Goal: Use online tool/utility

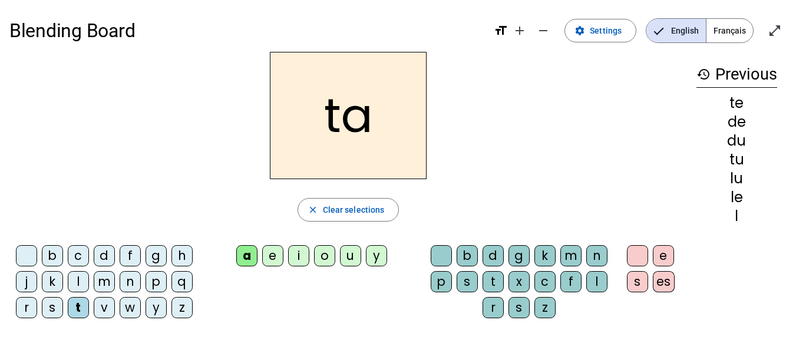
scroll to position [1, 0]
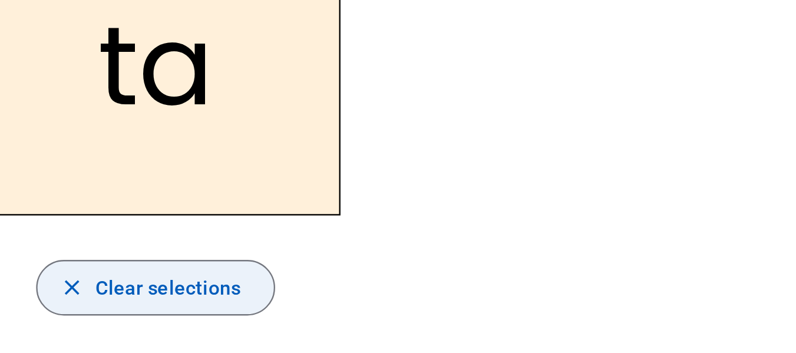
click at [349, 213] on span "Clear selections" at bounding box center [354, 209] width 62 height 14
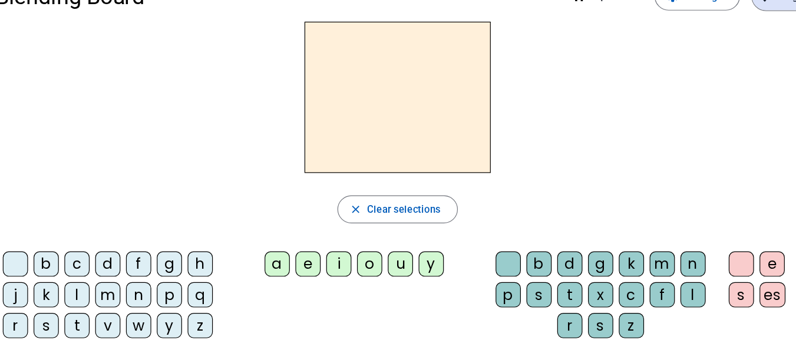
click at [104, 282] on div "m" at bounding box center [104, 280] width 21 height 21
click at [249, 252] on div "a" at bounding box center [246, 254] width 21 height 21
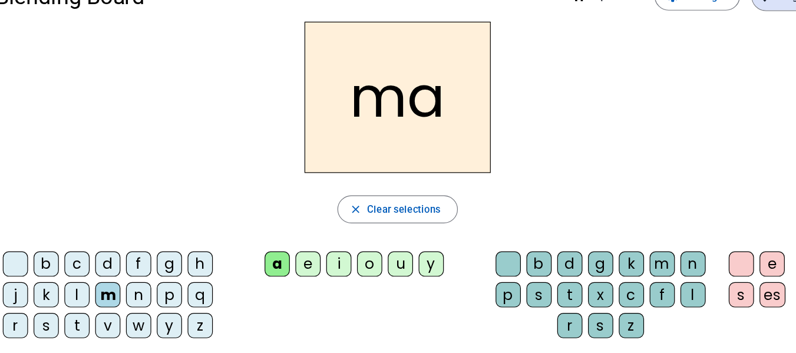
click at [82, 285] on div "l" at bounding box center [78, 280] width 21 height 21
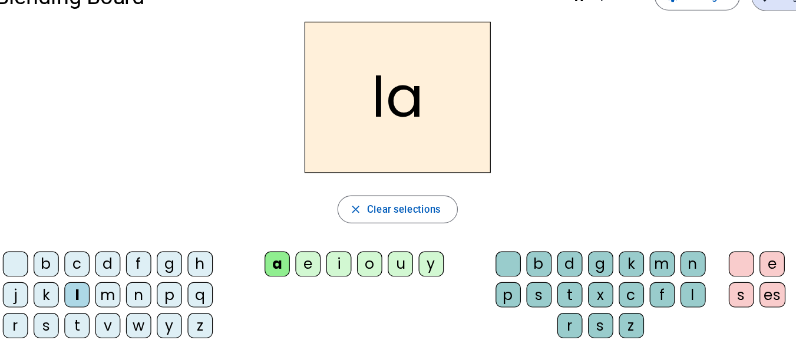
click at [272, 256] on div "e" at bounding box center [272, 254] width 21 height 21
click at [109, 253] on div "d" at bounding box center [104, 254] width 21 height 21
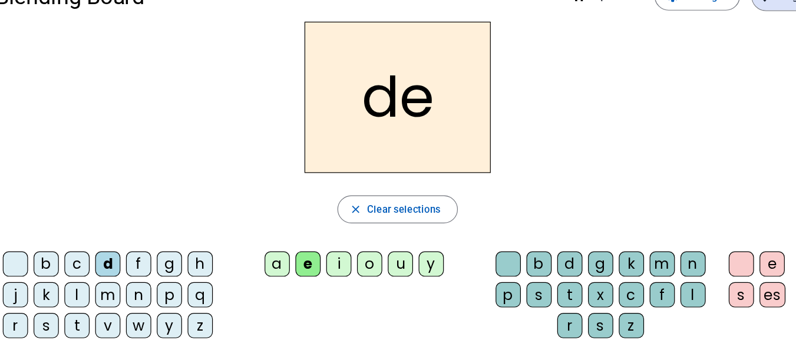
click at [347, 255] on div "u" at bounding box center [350, 254] width 21 height 21
click at [78, 307] on div "t" at bounding box center [78, 306] width 21 height 21
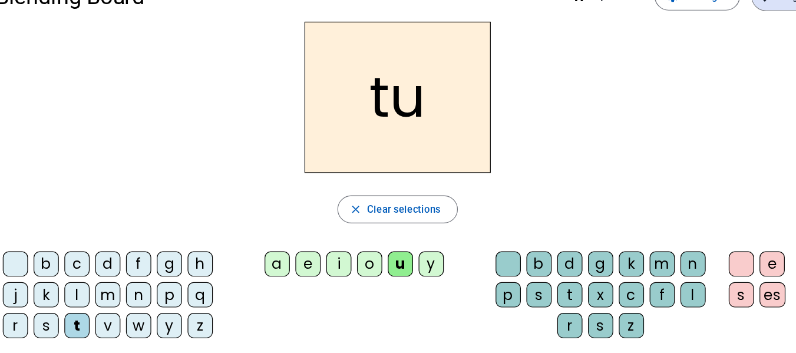
click at [245, 255] on div "a" at bounding box center [246, 254] width 21 height 21
click at [272, 250] on div "e" at bounding box center [272, 254] width 21 height 21
click at [103, 277] on div "m" at bounding box center [104, 280] width 21 height 21
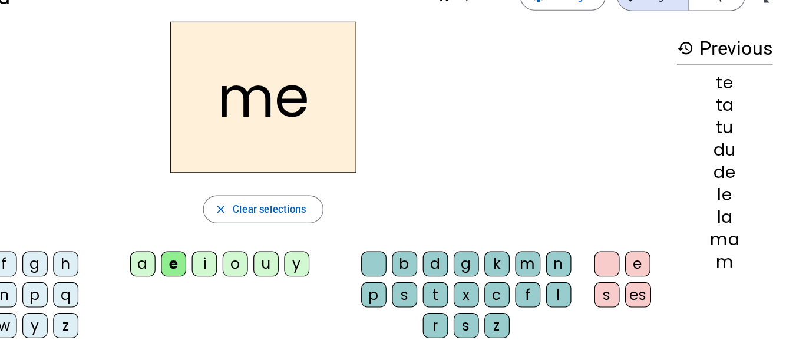
drag, startPoint x: 722, startPoint y: 101, endPoint x: 752, endPoint y: 102, distance: 30.1
click at [752, 102] on div "te" at bounding box center [737, 102] width 81 height 14
drag, startPoint x: 728, startPoint y: 120, endPoint x: 753, endPoint y: 120, distance: 25.3
click at [753, 120] on div "ta" at bounding box center [737, 121] width 81 height 14
drag, startPoint x: 728, startPoint y: 142, endPoint x: 755, endPoint y: 141, distance: 27.1
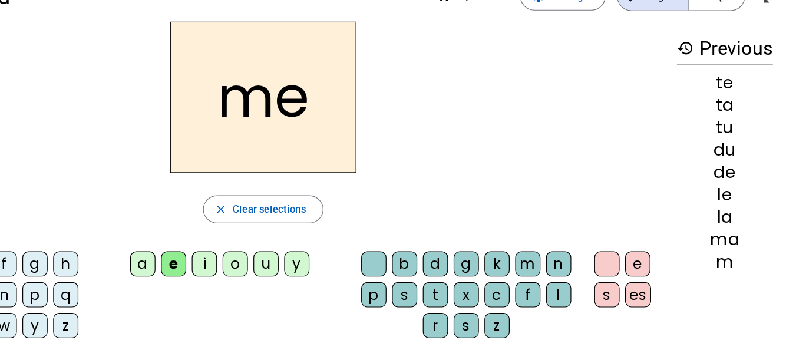
click at [755, 141] on div "tu" at bounding box center [737, 140] width 81 height 14
drag, startPoint x: 730, startPoint y: 160, endPoint x: 747, endPoint y: 160, distance: 16.5
click at [747, 160] on div "du" at bounding box center [737, 159] width 81 height 14
drag, startPoint x: 728, startPoint y: 180, endPoint x: 748, endPoint y: 195, distance: 24.1
click at [748, 195] on div "te ta tu du de le la ma m" at bounding box center [737, 177] width 81 height 165
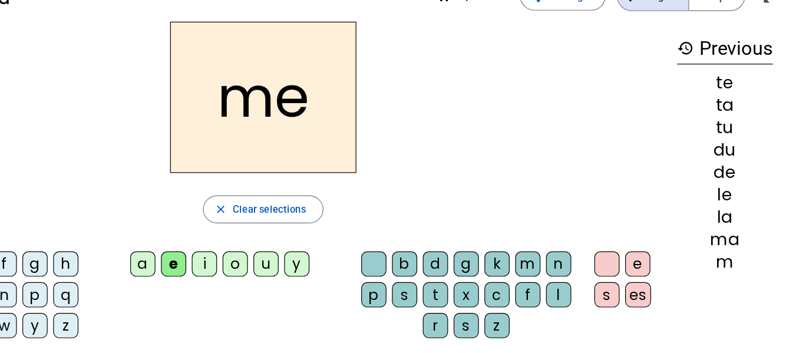
click at [748, 195] on div "le" at bounding box center [737, 196] width 81 height 14
